Goal: Use online tool/utility: Use online tool/utility

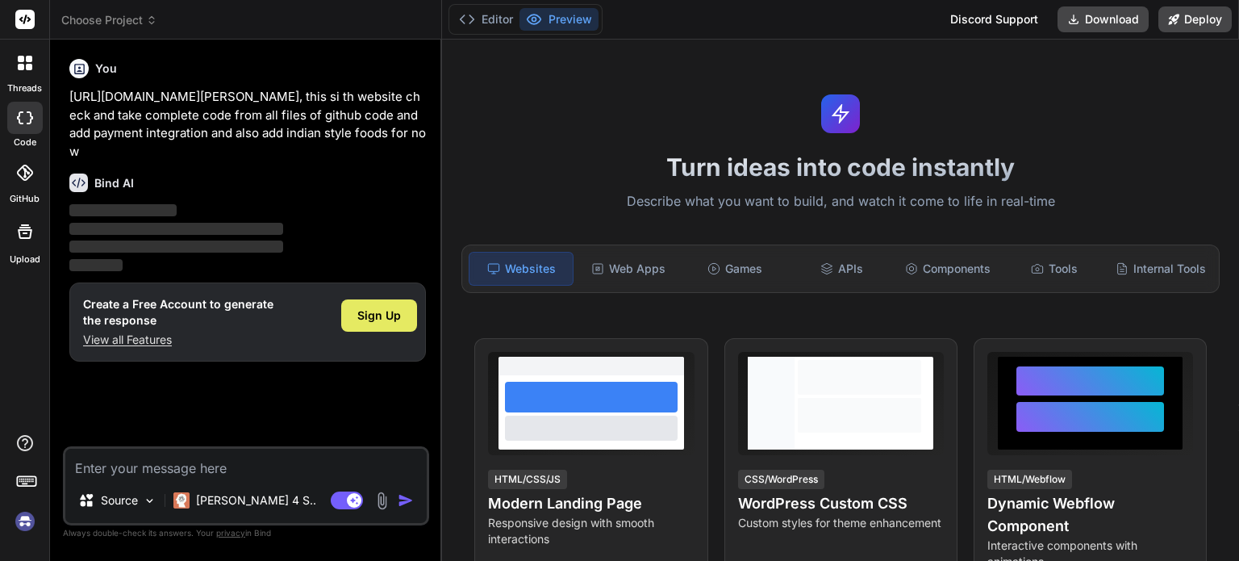
click at [374, 307] on span "Sign Up" at bounding box center [379, 315] width 44 height 16
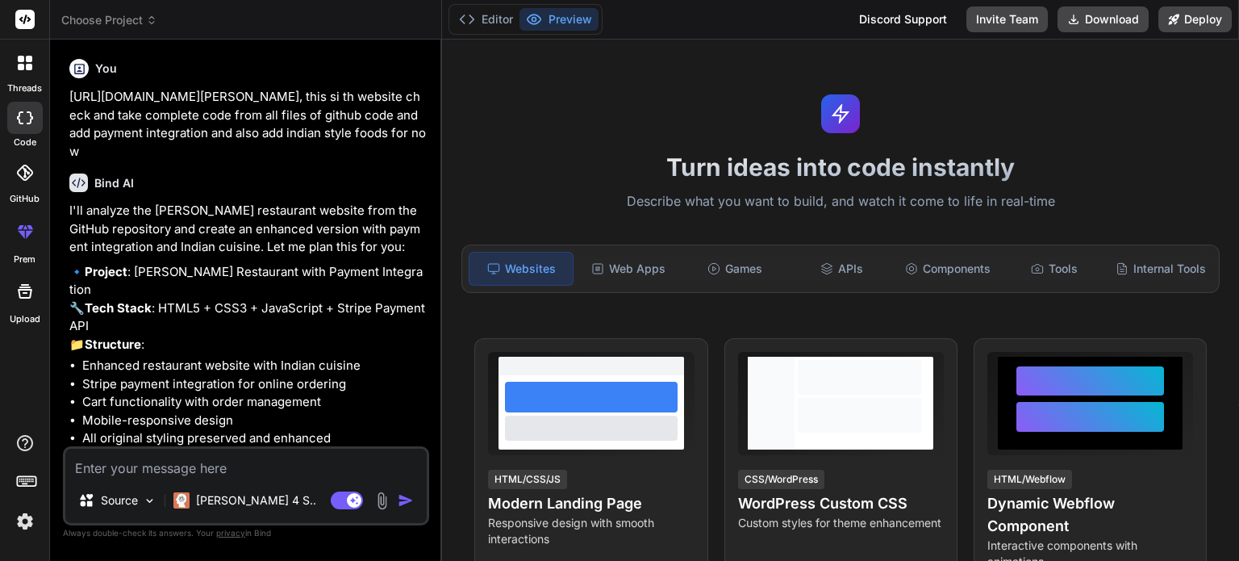
type textarea "x"
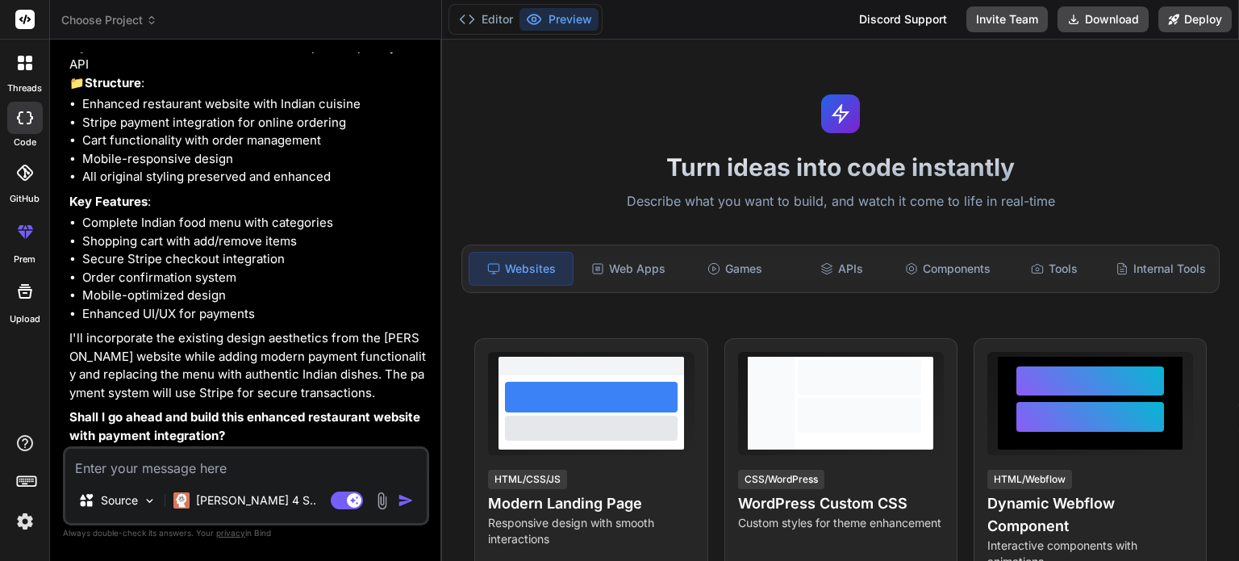
click at [198, 472] on textarea at bounding box center [245, 462] width 361 height 29
type textarea "y"
type textarea "x"
type textarea "ye"
type textarea "x"
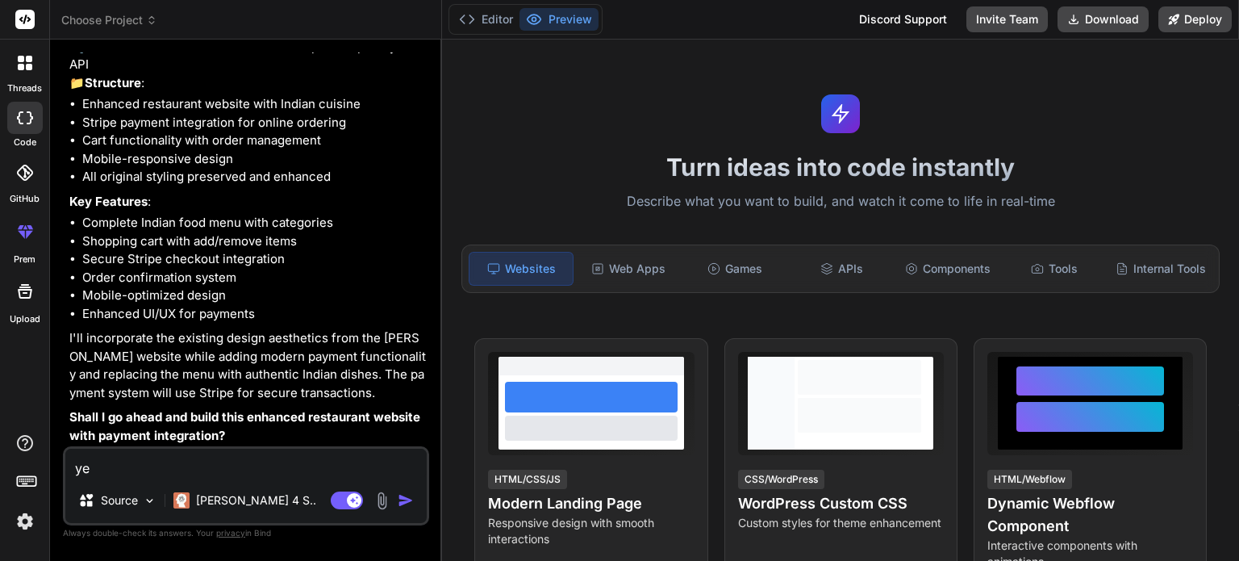
type textarea "yes"
type textarea "x"
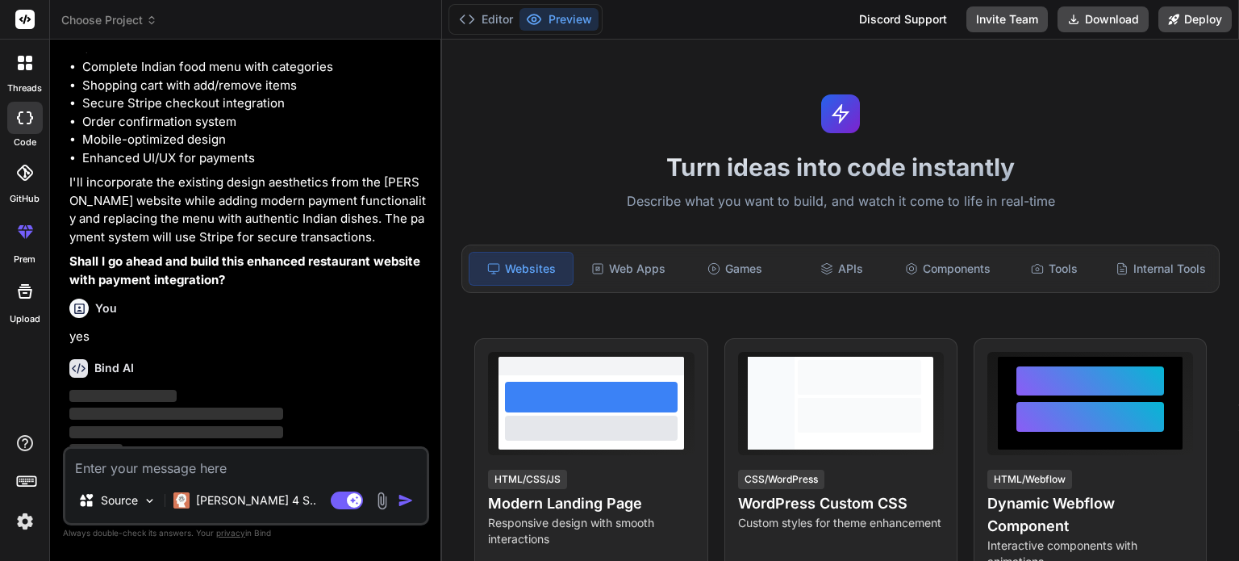
scroll to position [429, 0]
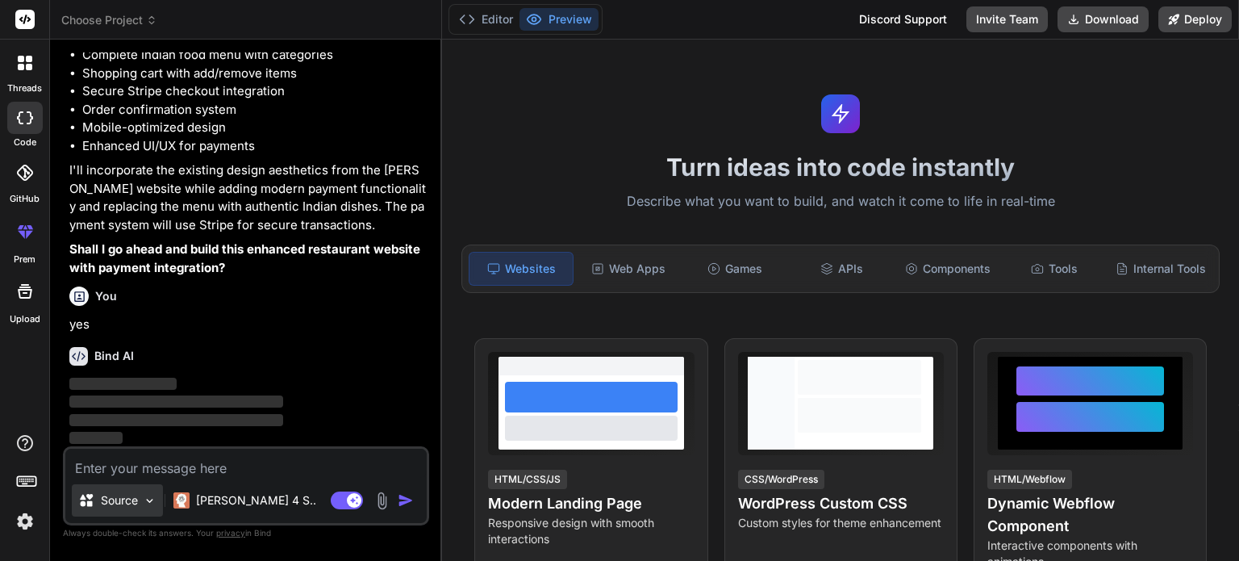
click at [148, 507] on img at bounding box center [150, 501] width 14 height 14
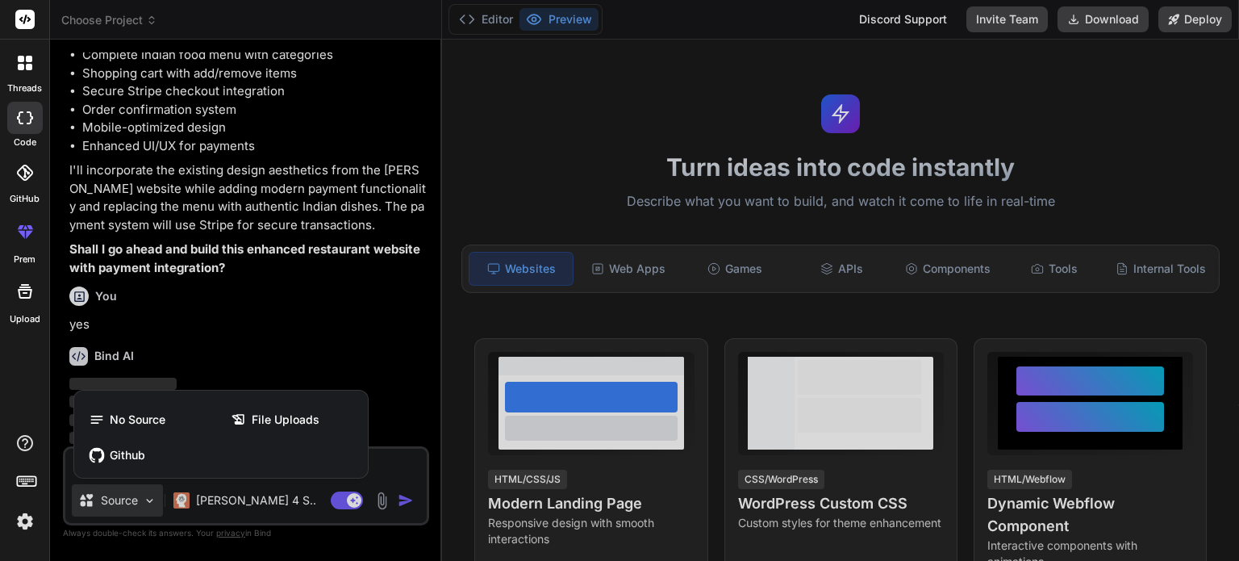
click at [377, 332] on div at bounding box center [619, 280] width 1239 height 561
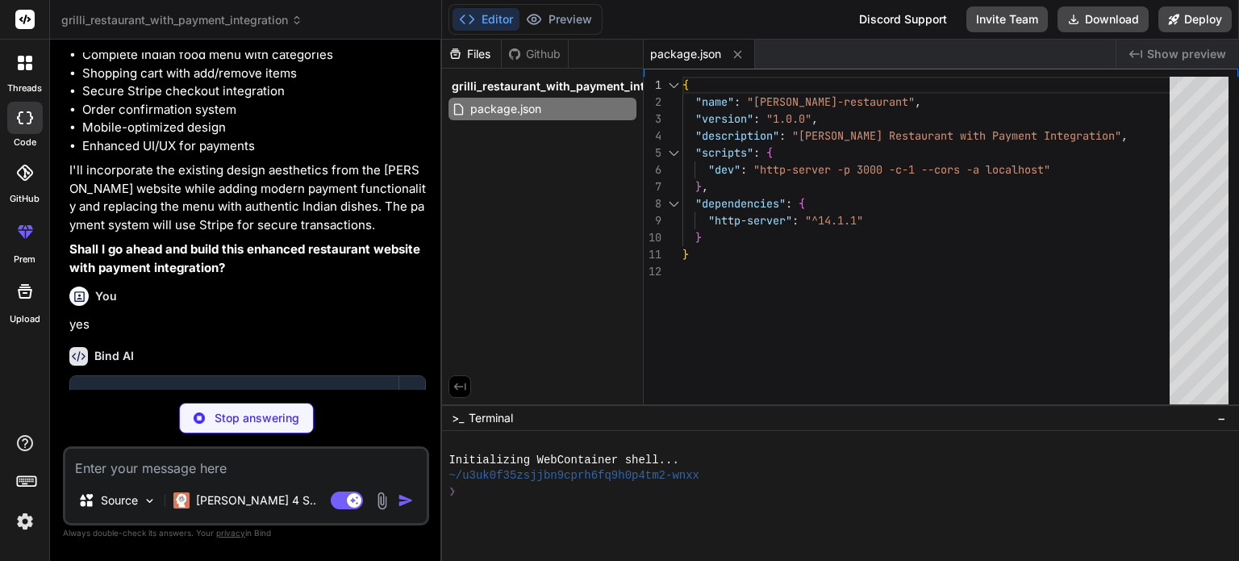
type textarea "x"
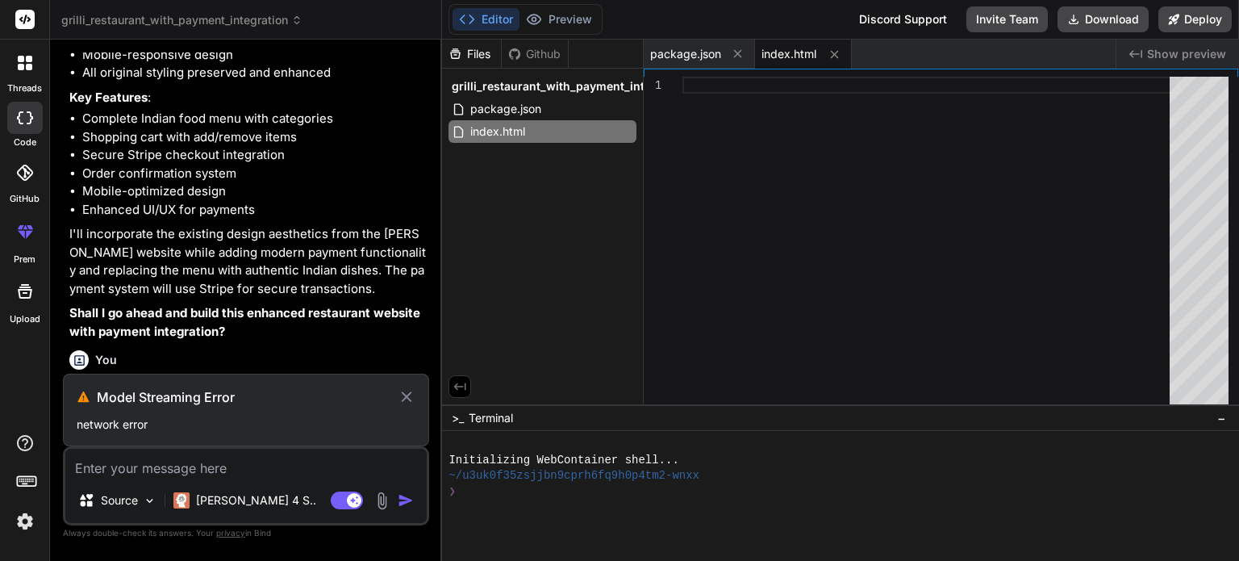
scroll to position [387, 0]
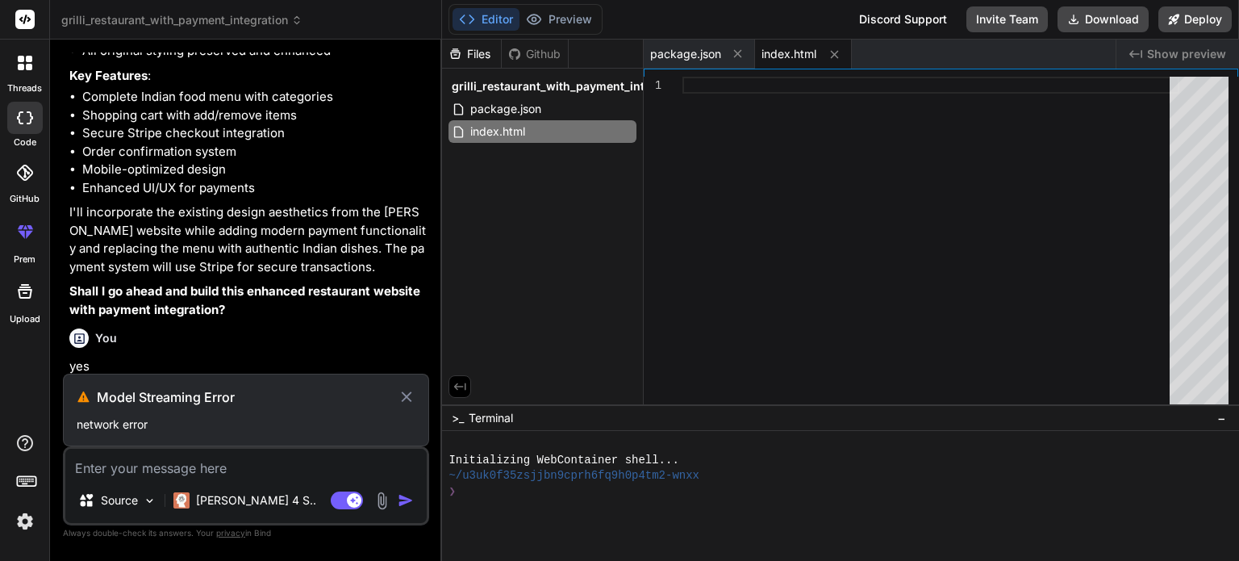
click at [133, 473] on textarea at bounding box center [245, 462] width 361 height 29
type textarea "d"
type textarea "x"
type textarea "do"
type textarea "x"
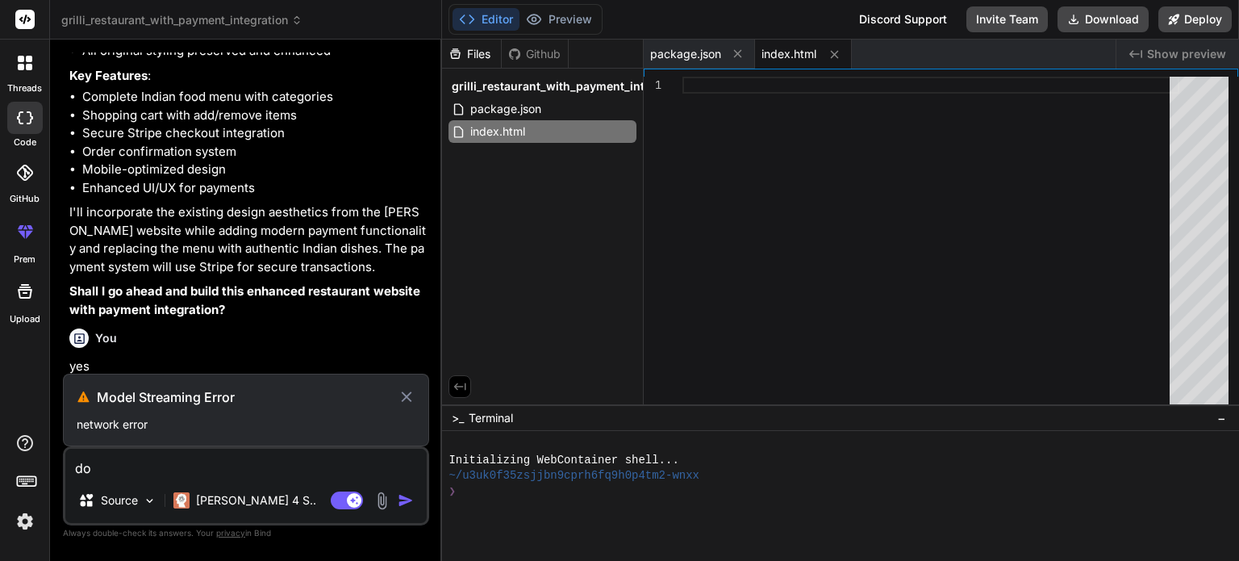
type textarea "do"
type textarea "x"
type textarea "do i"
type textarea "x"
type textarea "do it"
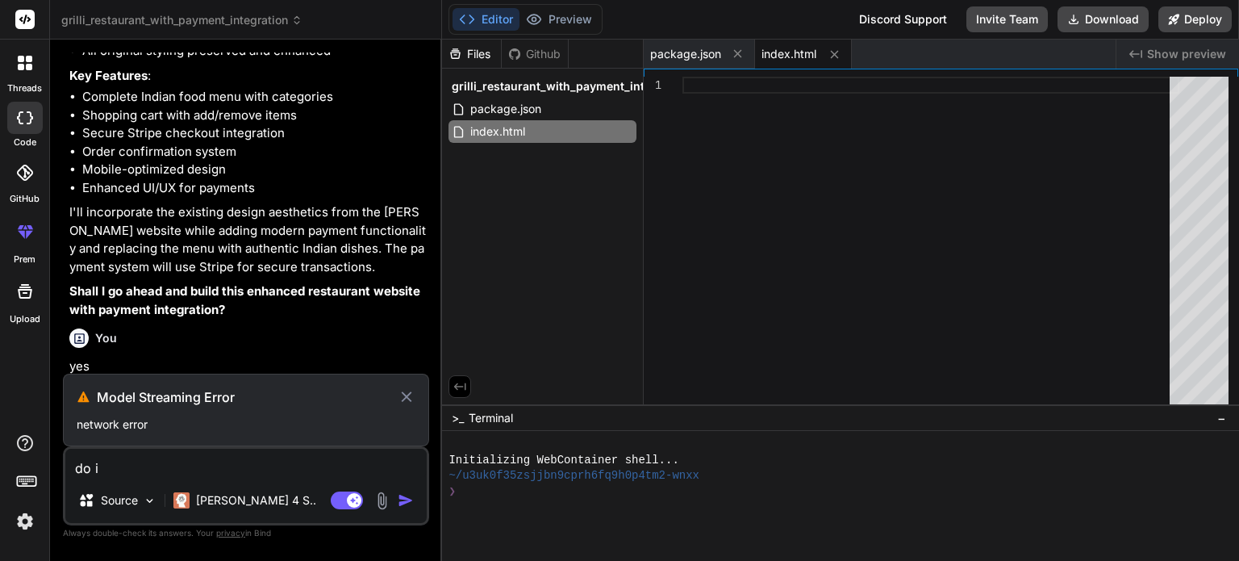
type textarea "x"
type textarea "do it"
type textarea "x"
type textarea "do it n"
type textarea "x"
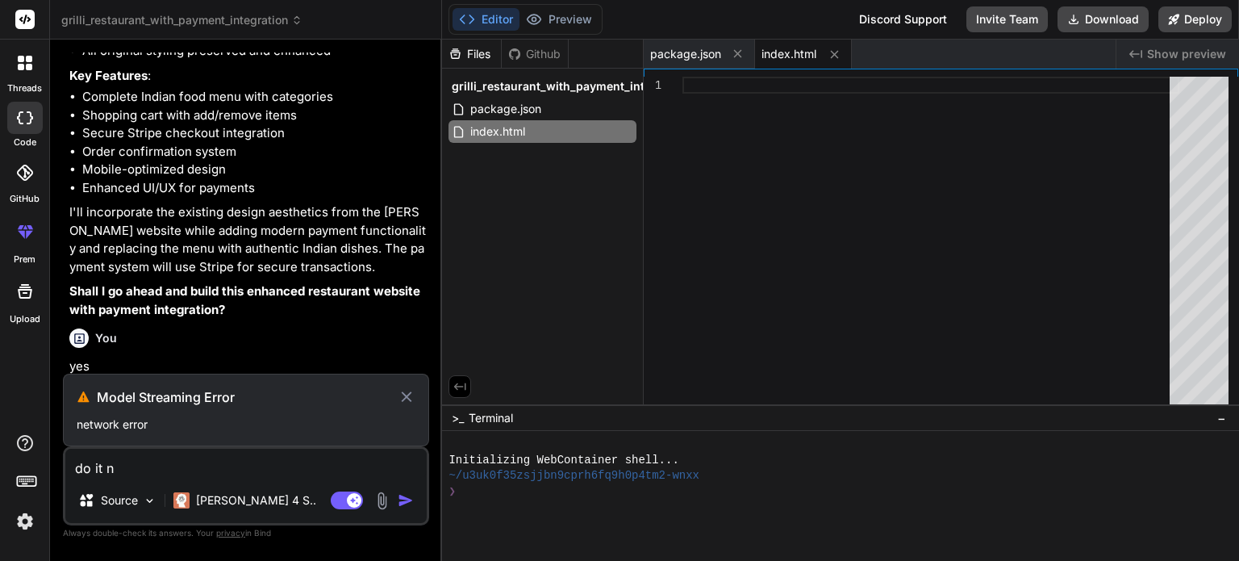
type textarea "do it no"
type textarea "x"
type textarea "do it now"
type textarea "x"
type textarea "do it now"
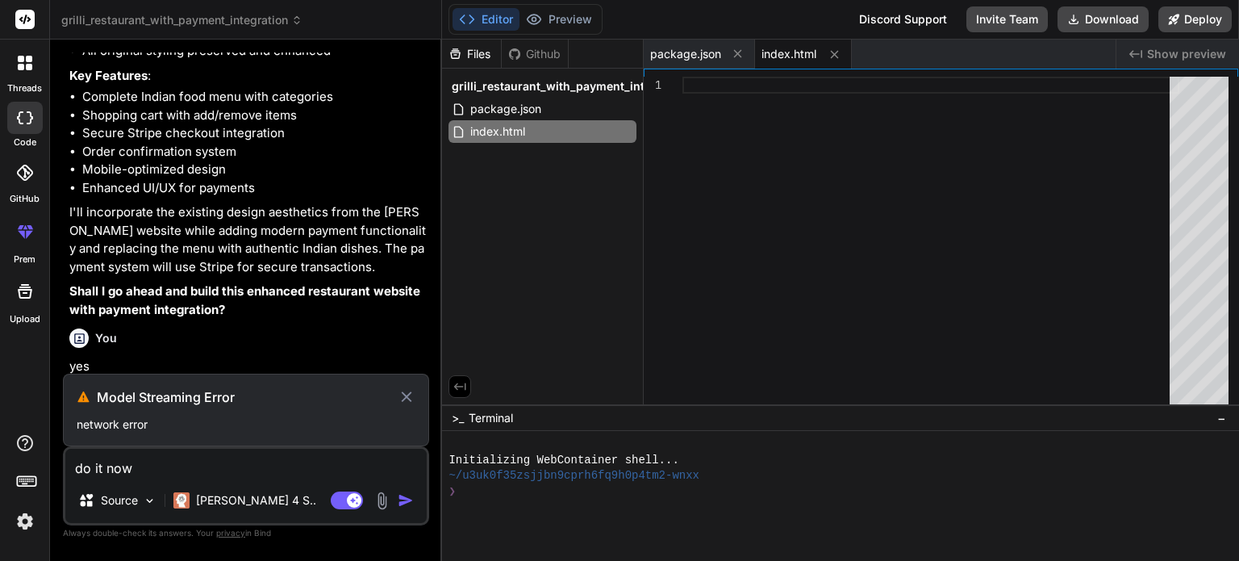
type textarea "x"
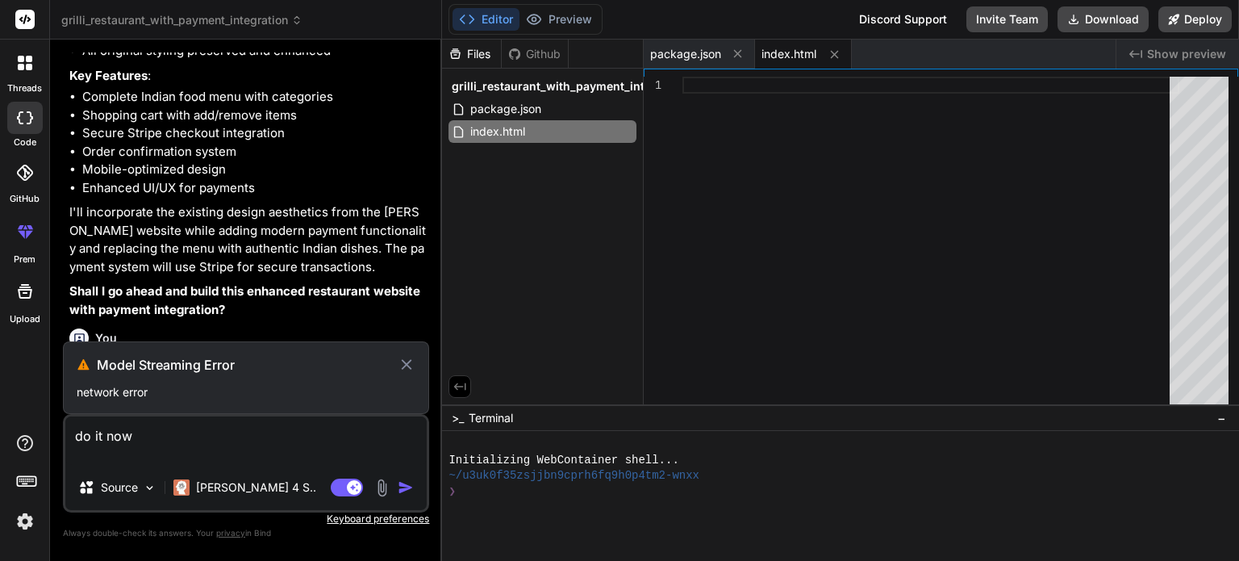
type textarea "do it now"
click at [410, 364] on icon at bounding box center [406, 364] width 10 height 10
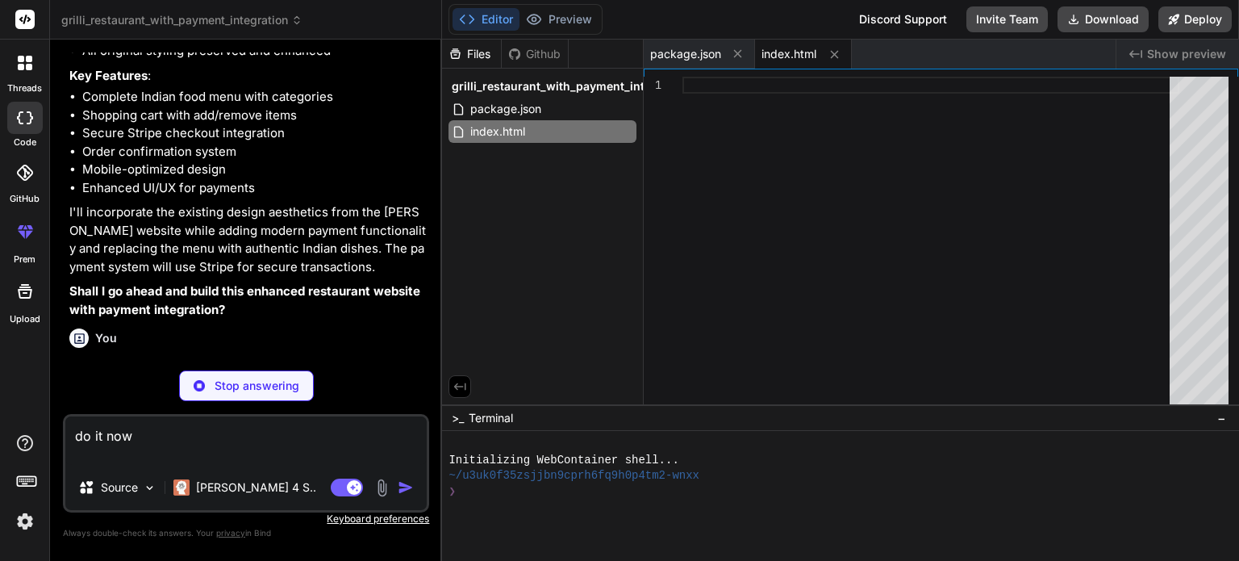
scroll to position [403, 0]
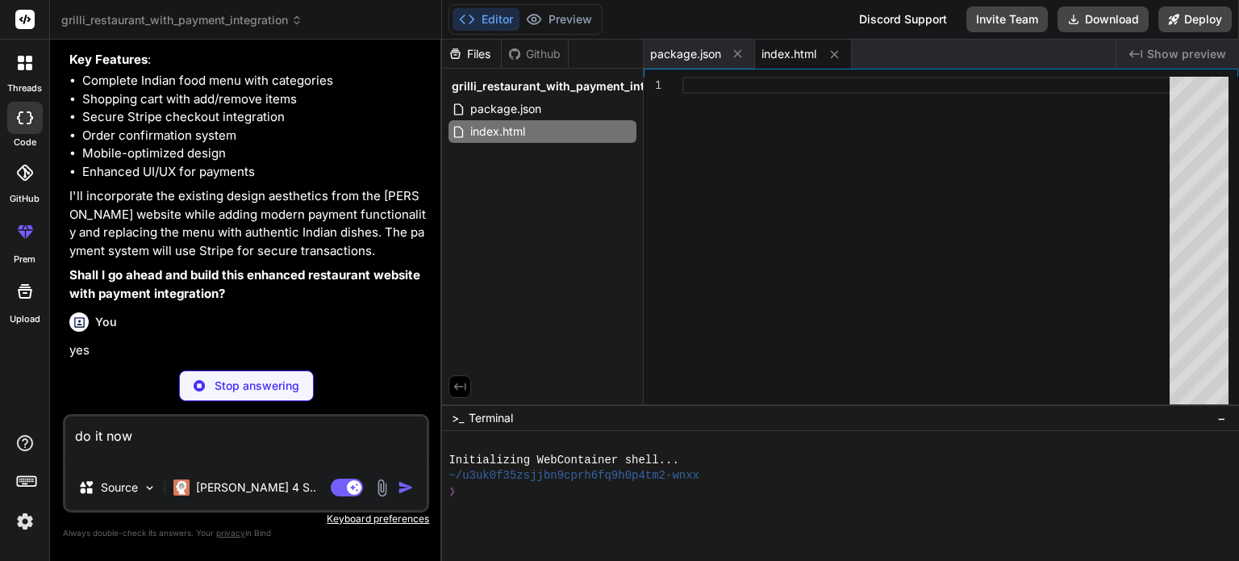
click at [227, 389] on p "Stop answering" at bounding box center [257, 385] width 85 height 16
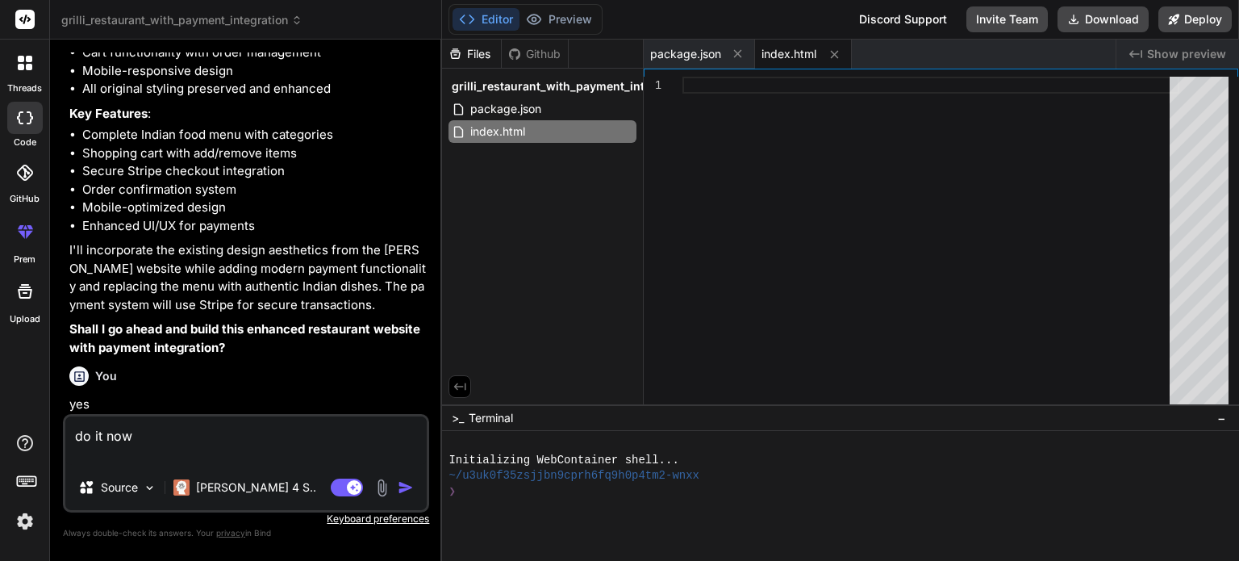
scroll to position [348, 0]
click at [210, 427] on textarea "do it now" at bounding box center [245, 440] width 361 height 48
click at [403, 486] on img "button" at bounding box center [406, 487] width 16 height 16
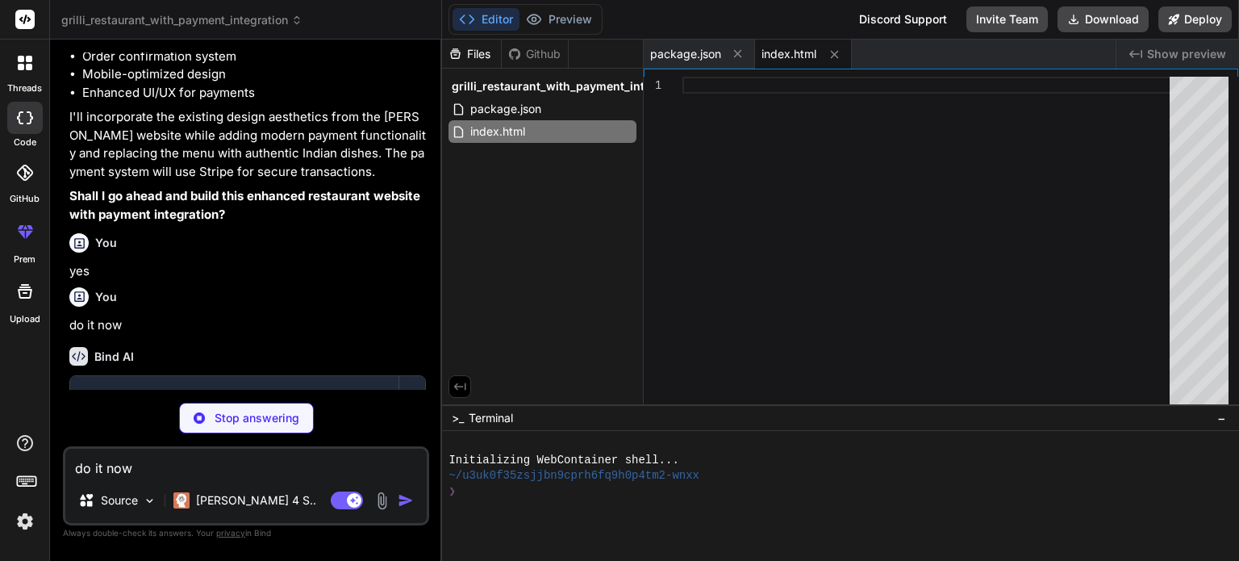
scroll to position [570, 0]
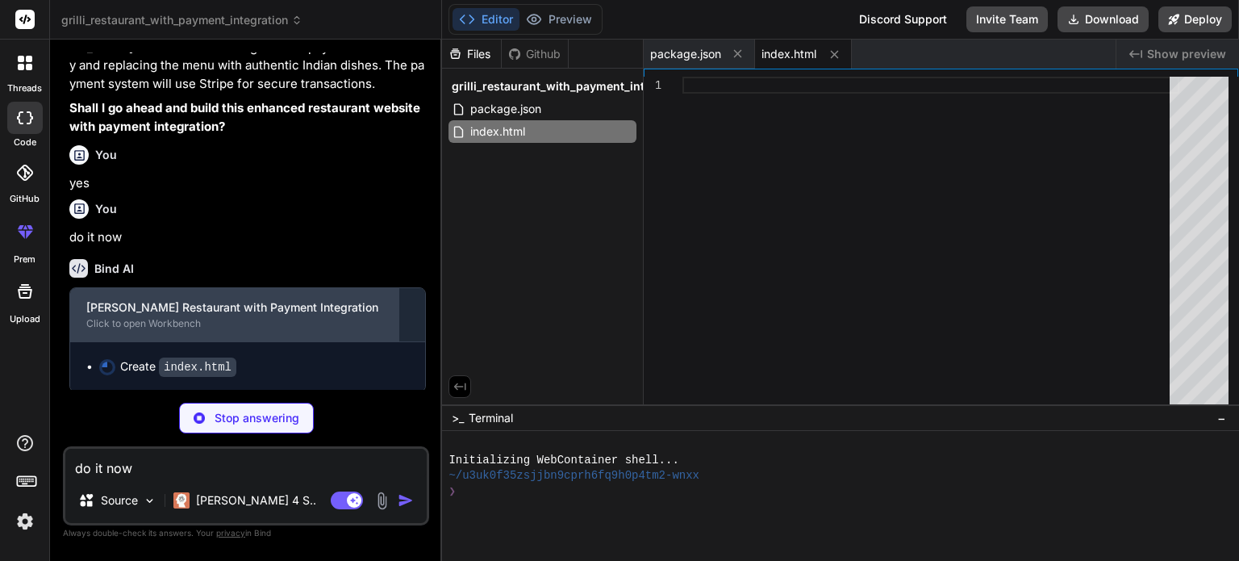
type textarea "x"
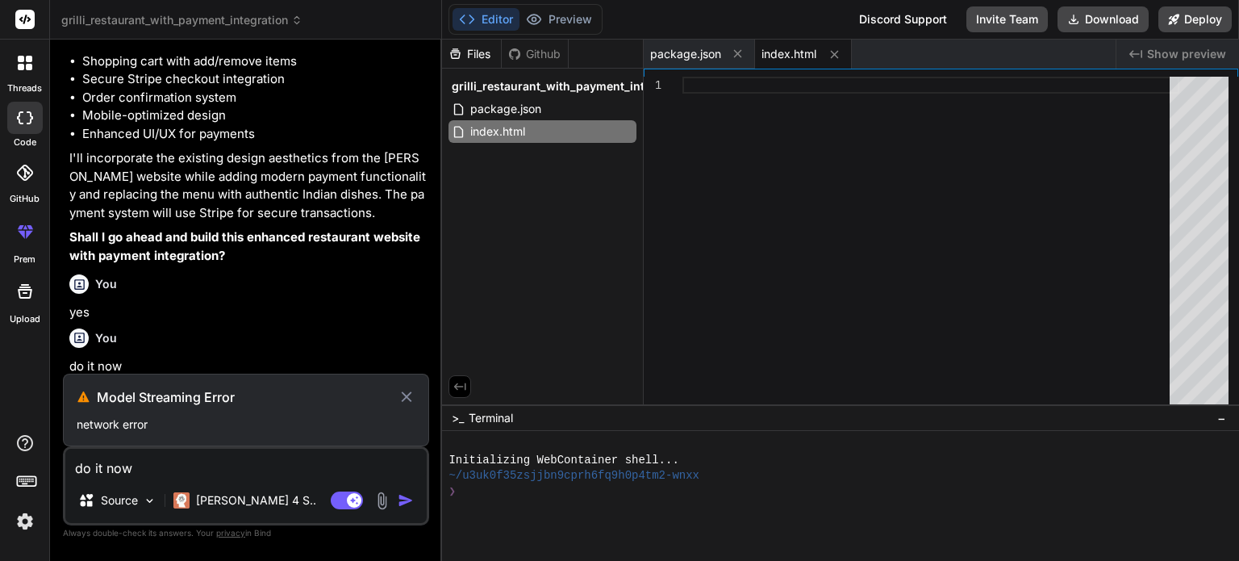
scroll to position [0, 0]
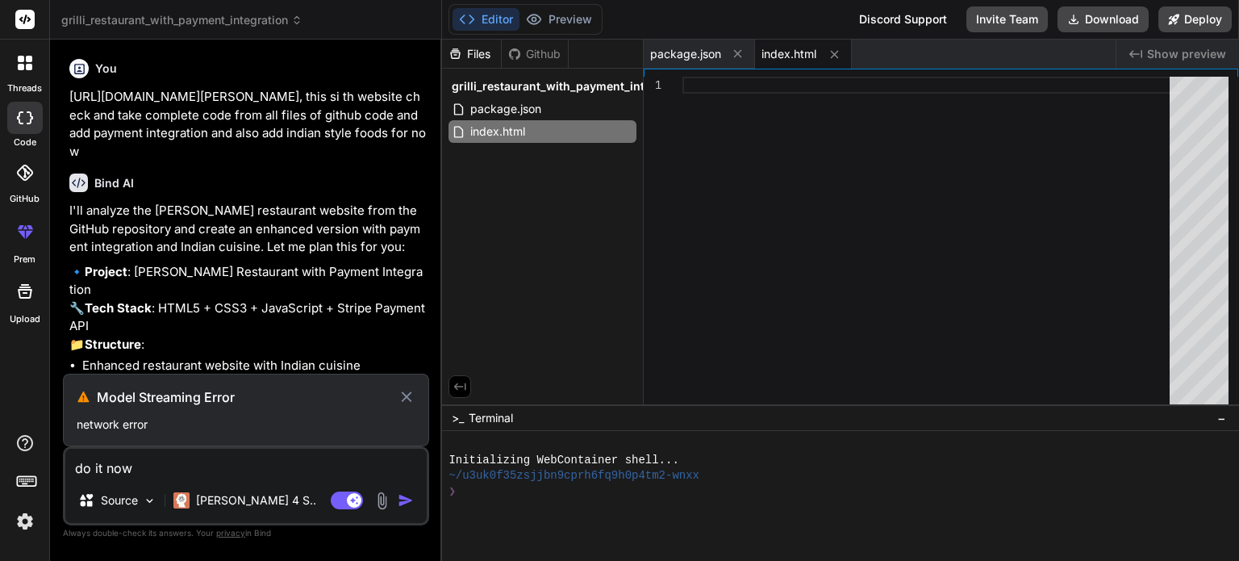
drag, startPoint x: 426, startPoint y: 132, endPoint x: 65, endPoint y: 99, distance: 362.1
click at [66, 99] on div "You [URL][DOMAIN_NAME][PERSON_NAME], this si th website check and take complete…" at bounding box center [247, 212] width 363 height 321
copy p "[URL][DOMAIN_NAME][PERSON_NAME], this si th website check and take complete cod…"
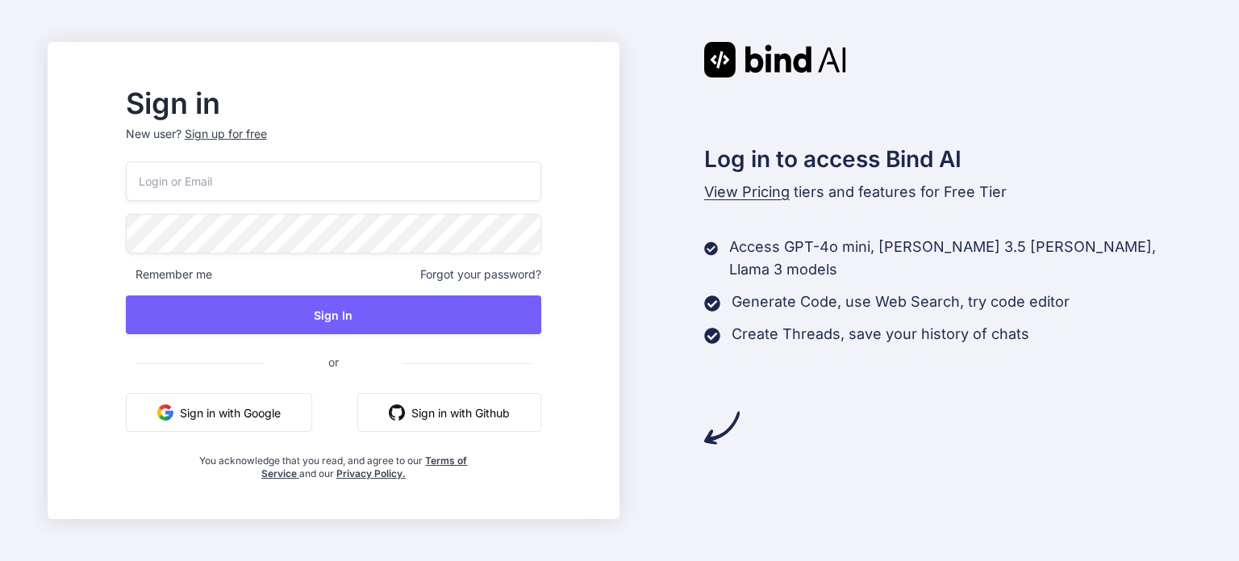
click at [281, 405] on button "Sign in with Google" at bounding box center [219, 412] width 186 height 39
